Goal: Transaction & Acquisition: Purchase product/service

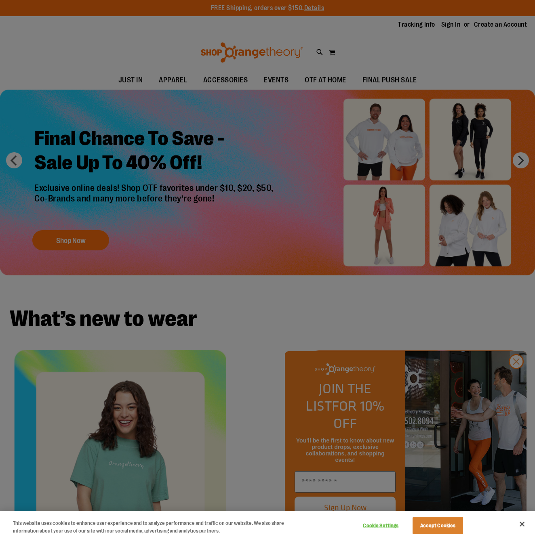
click at [99, 197] on div at bounding box center [267, 269] width 535 height 539
click at [521, 525] on button "Close" at bounding box center [522, 524] width 18 height 18
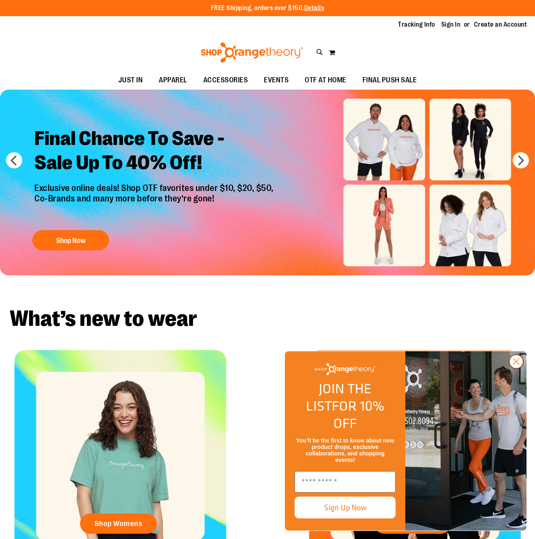
click at [512, 368] on circle "Close dialog" at bounding box center [515, 361] width 13 height 13
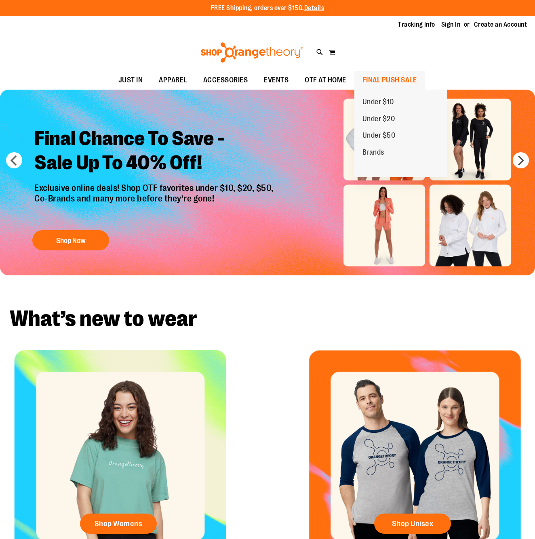
click at [389, 77] on span "FINAL PUSH SALE" at bounding box center [389, 80] width 55 height 18
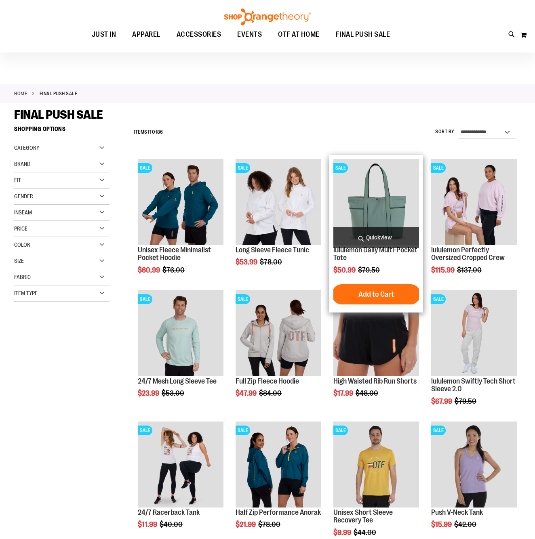
click at [376, 242] on span "Quickview" at bounding box center [376, 237] width 86 height 21
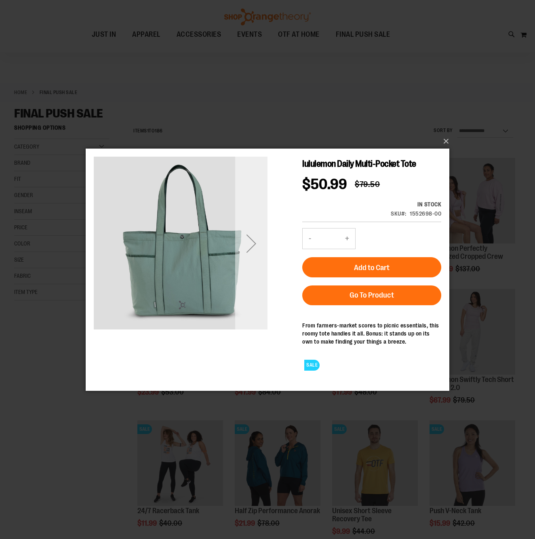
click at [252, 244] on div "Next" at bounding box center [251, 243] width 32 height 32
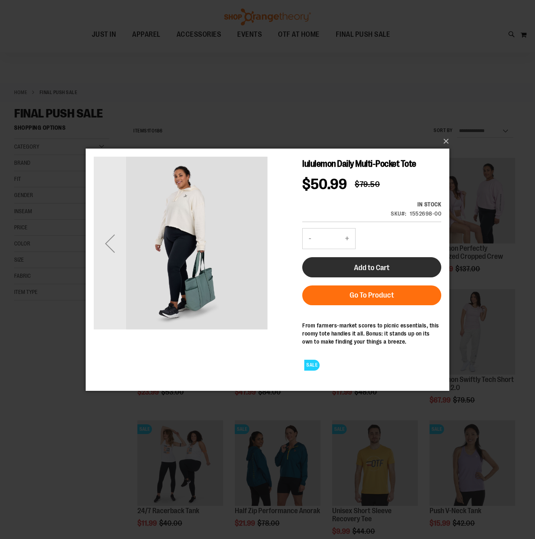
click at [372, 261] on button "Add to Cart" at bounding box center [371, 267] width 139 height 20
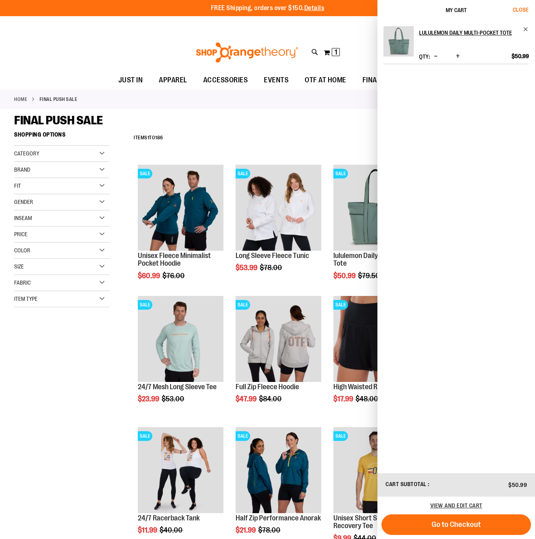
click at [518, 12] on span "Close" at bounding box center [521, 9] width 16 height 6
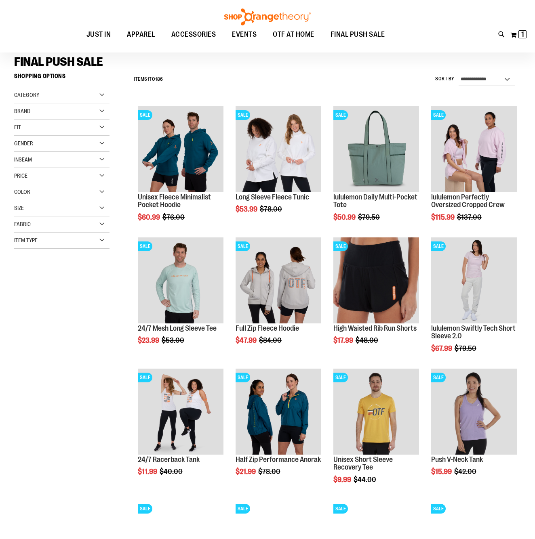
scroll to position [58, 0]
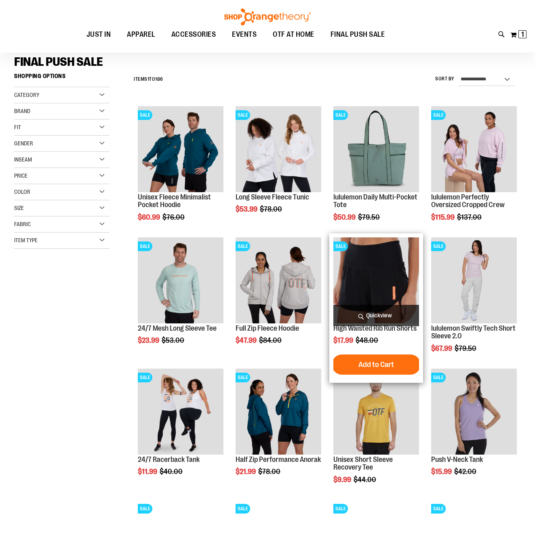
click at [380, 314] on span "Quickview" at bounding box center [376, 315] width 86 height 21
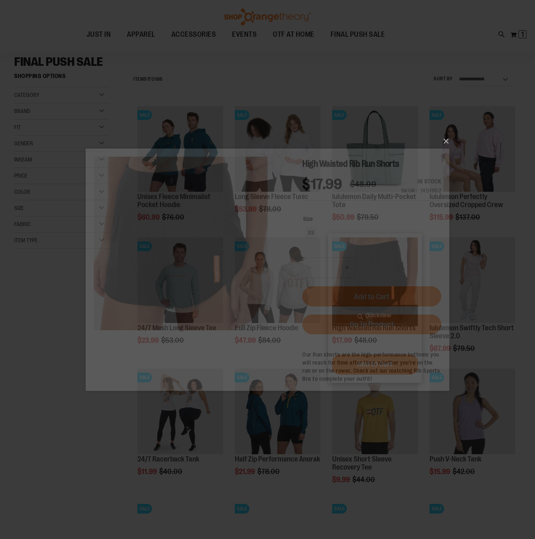
scroll to position [0, 0]
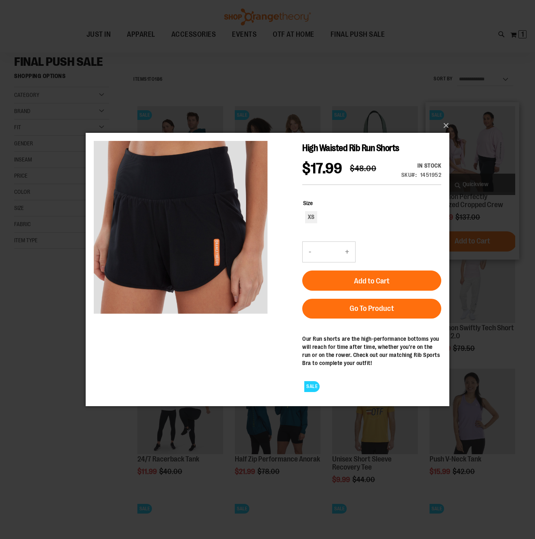
drag, startPoint x: 448, startPoint y: 124, endPoint x: 439, endPoint y: 162, distance: 39.1
click at [448, 124] on button "×" at bounding box center [270, 126] width 364 height 18
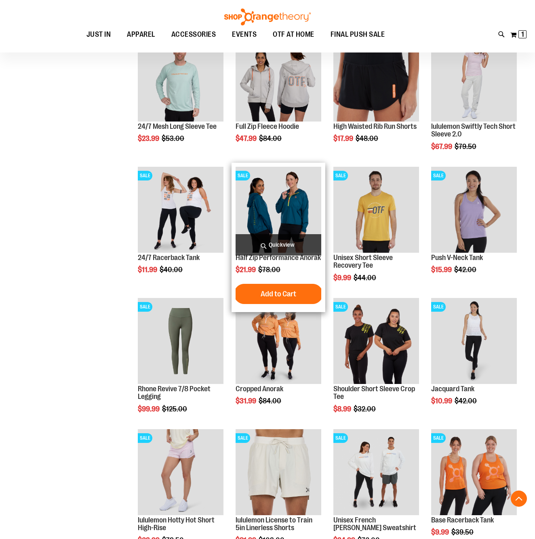
scroll to position [280, 0]
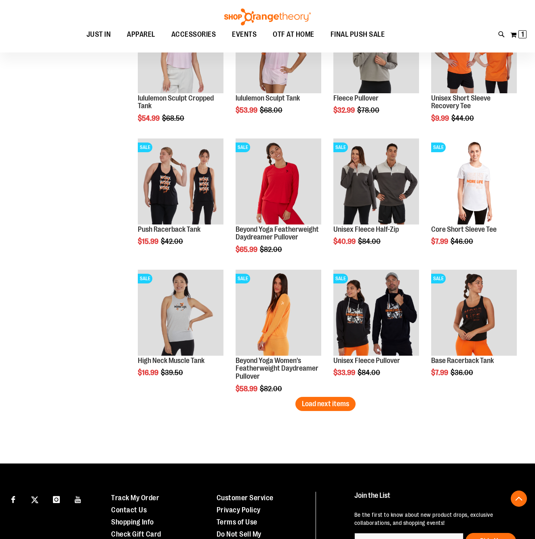
scroll to position [946, 0]
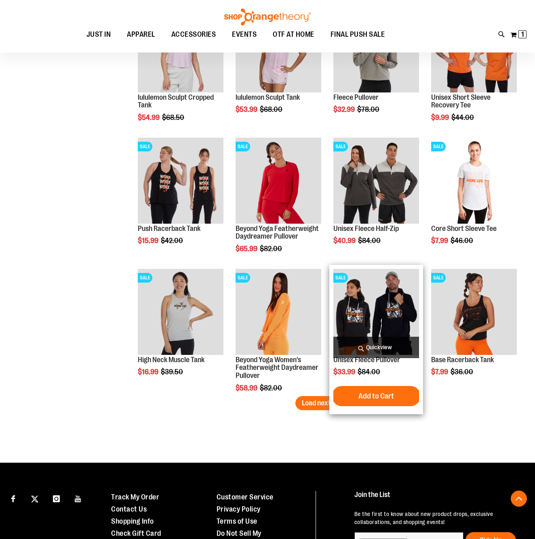
click at [368, 307] on img "product" at bounding box center [376, 312] width 86 height 86
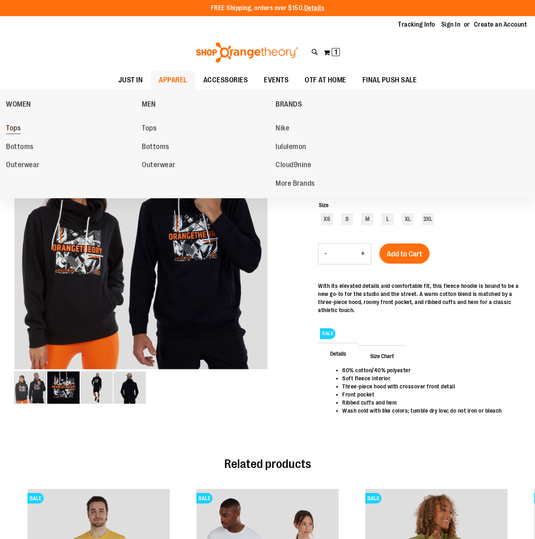
click at [11, 127] on span "Tops" at bounding box center [13, 129] width 15 height 10
